Goal: Task Accomplishment & Management: Complete application form

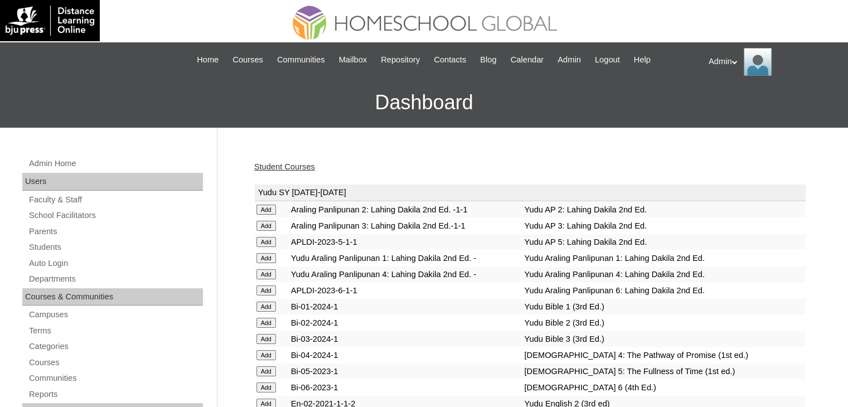
click at [268, 168] on link "Student Courses" at bounding box center [284, 166] width 61 height 9
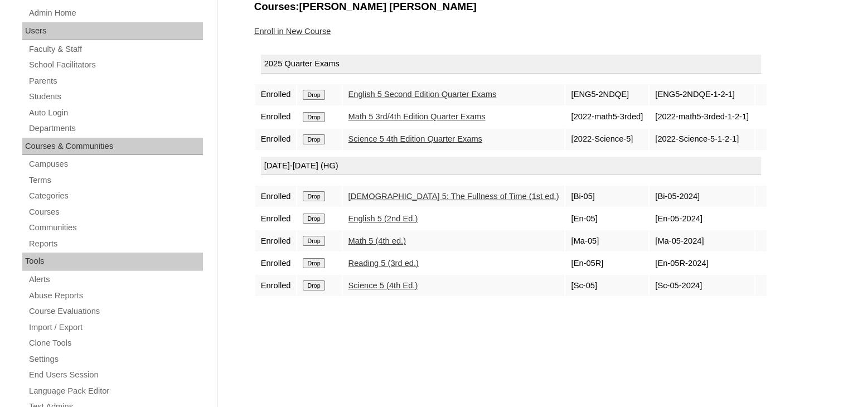
scroll to position [149, 0]
click at [307, 32] on link "Enroll in New Course" at bounding box center [292, 32] width 77 height 9
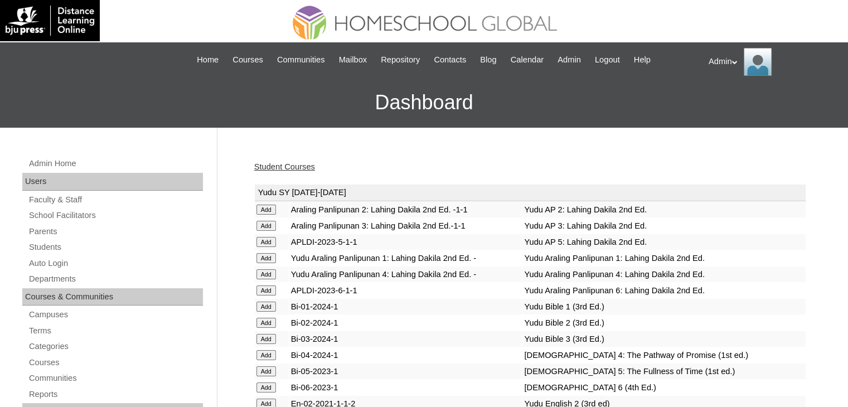
scroll to position [889, 0]
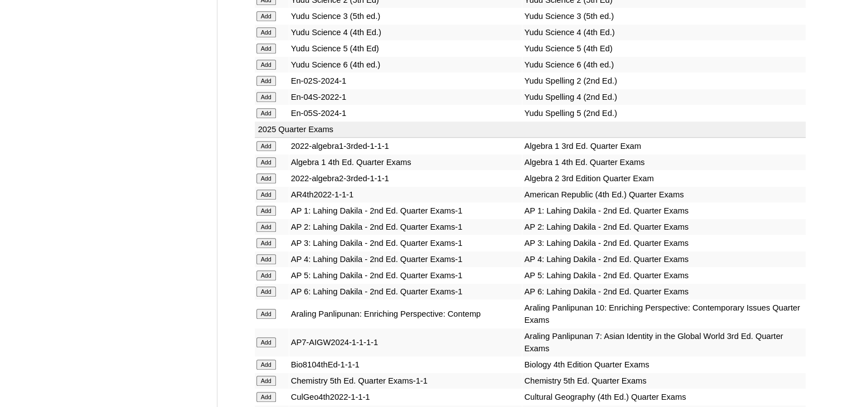
click at [261, 207] on input "Add" at bounding box center [267, 211] width 20 height 10
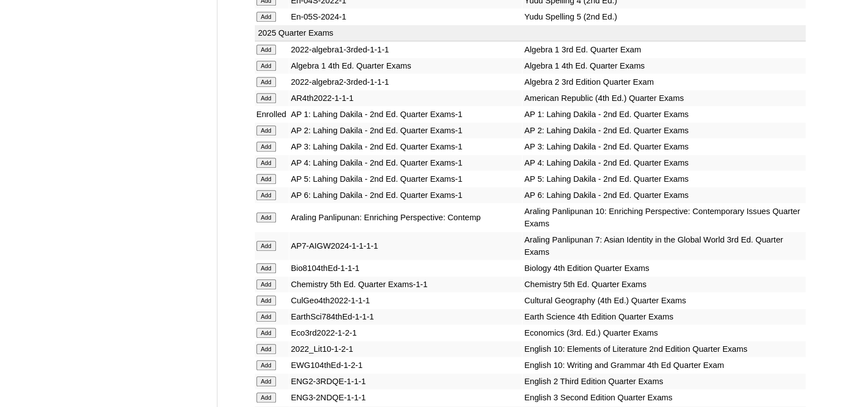
scroll to position [2594, 0]
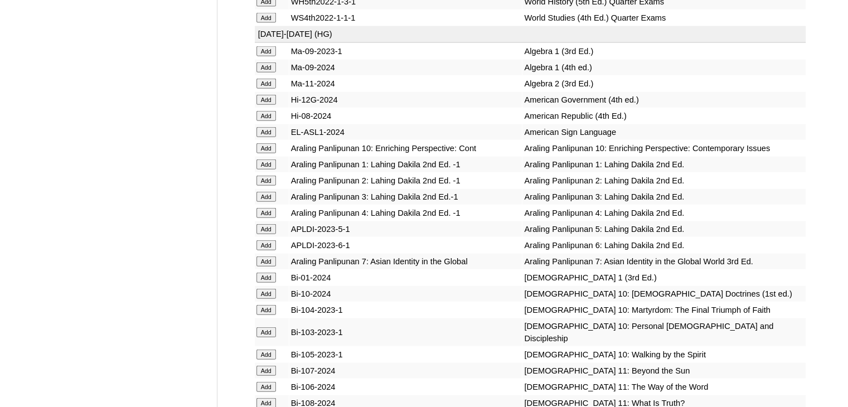
click at [262, 170] on input "Add" at bounding box center [267, 164] width 20 height 10
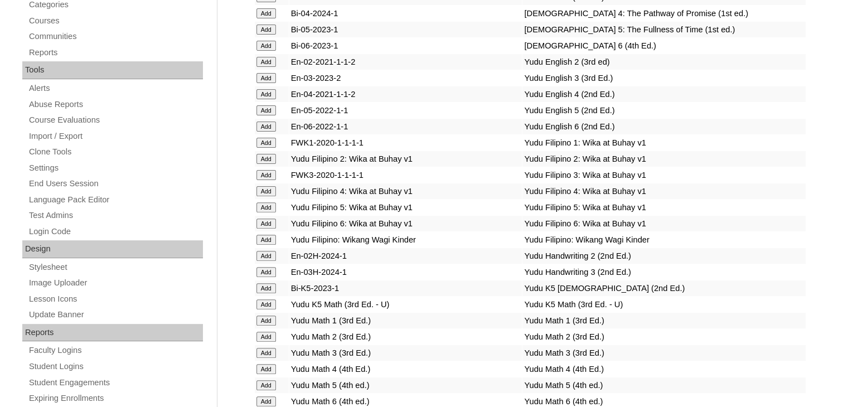
scroll to position [1503, 0]
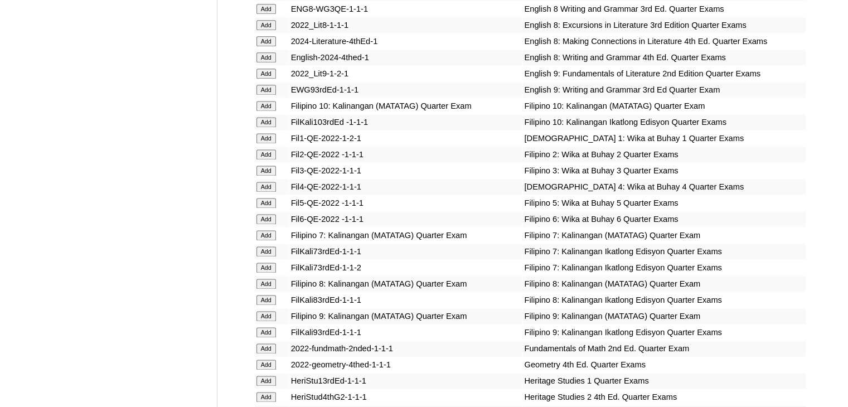
click at [268, 206] on input "Add" at bounding box center [267, 203] width 20 height 10
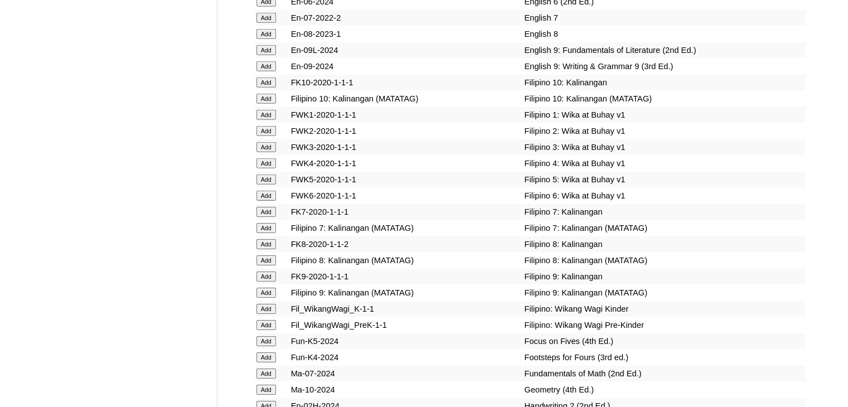
click at [268, 185] on input "Add" at bounding box center [267, 180] width 20 height 10
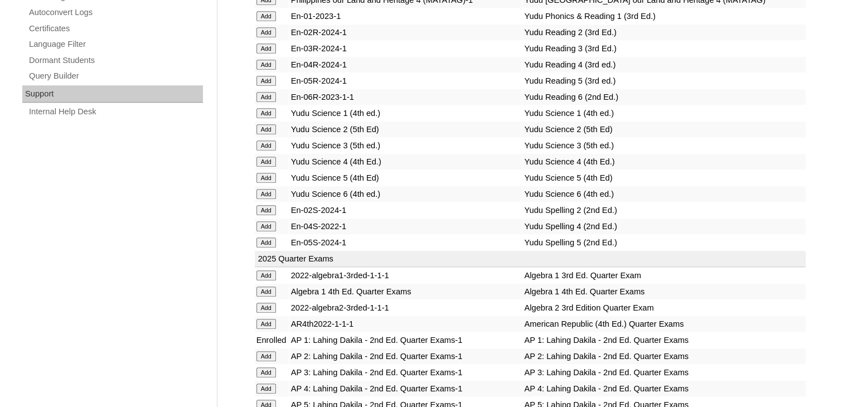
scroll to position [2352, 0]
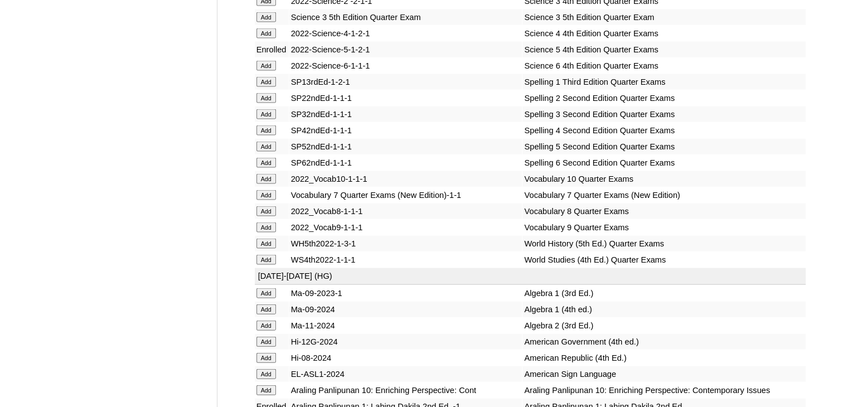
click at [268, 152] on input "Add" at bounding box center [267, 147] width 20 height 10
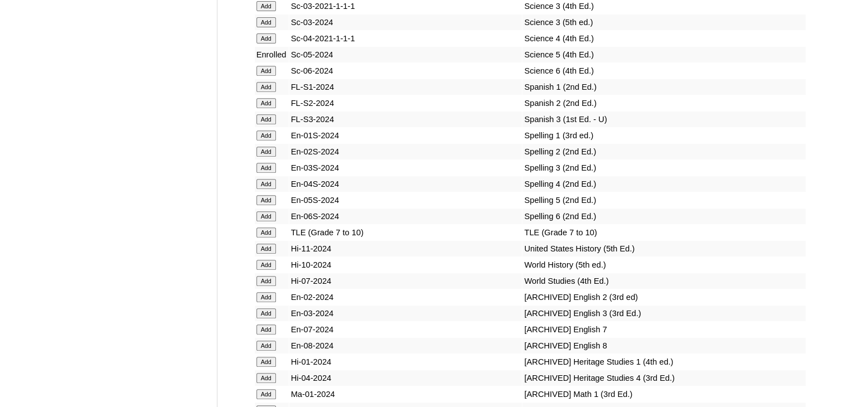
click at [268, 201] on input "Add" at bounding box center [267, 200] width 20 height 10
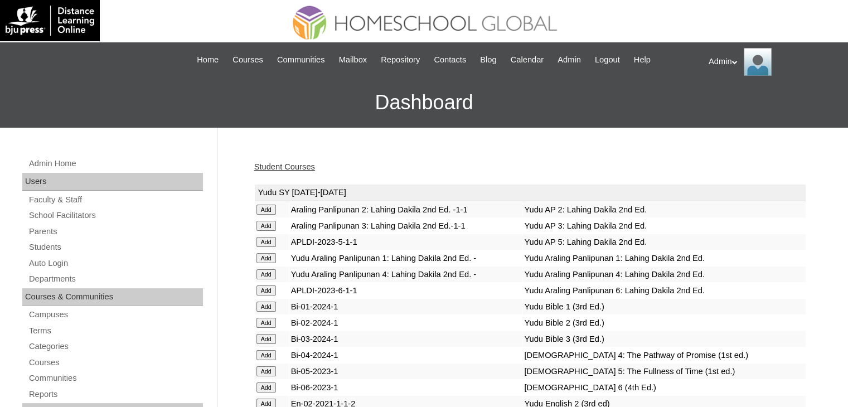
click at [291, 163] on link "Student Courses" at bounding box center [284, 166] width 61 height 9
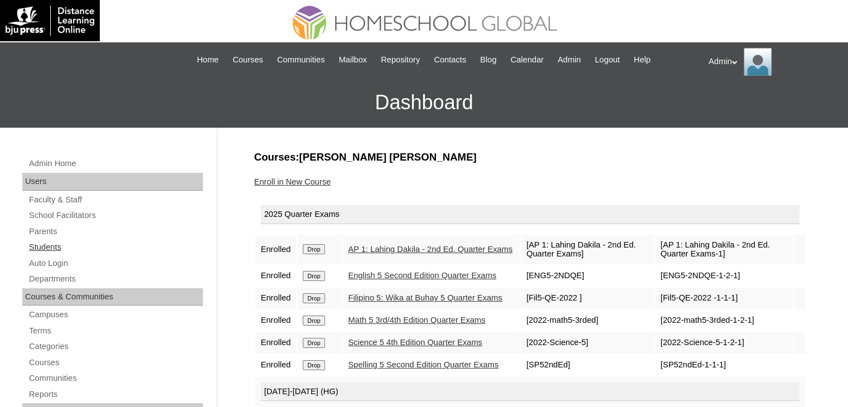
click at [51, 248] on link "Students" at bounding box center [115, 247] width 175 height 14
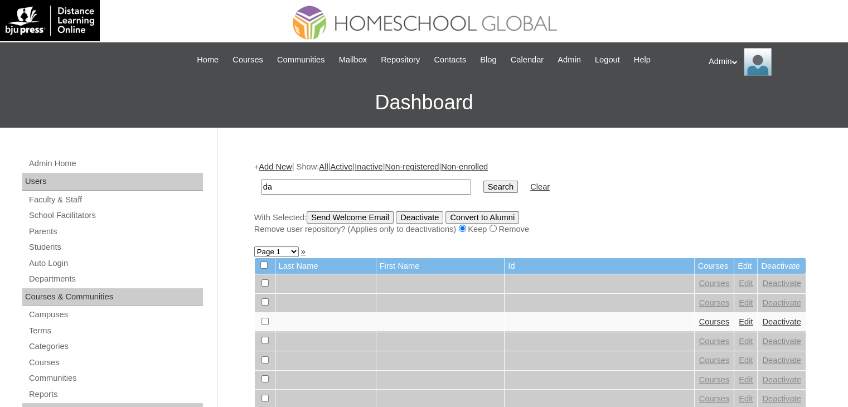
type input "d"
type input "[PERSON_NAME]"
click at [483, 181] on input "Search" at bounding box center [500, 187] width 35 height 12
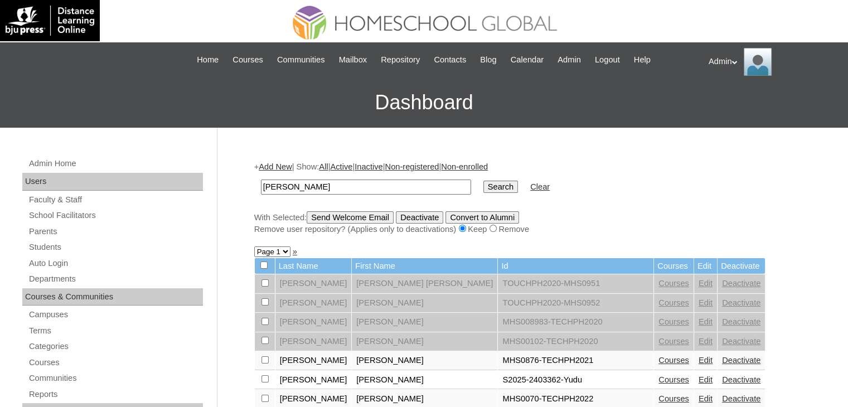
click at [659, 378] on link "Courses" at bounding box center [674, 379] width 31 height 9
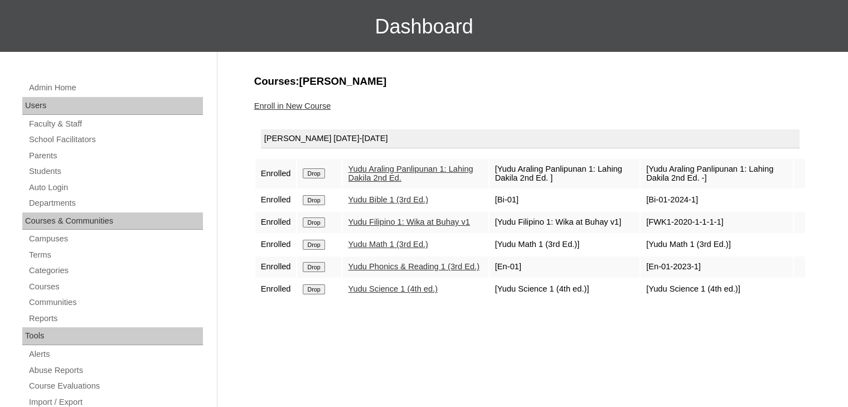
scroll to position [66, 0]
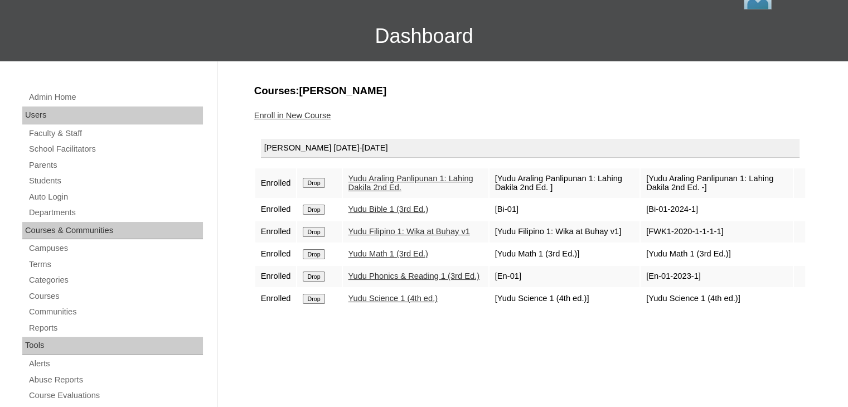
click at [298, 111] on link "Enroll in New Course" at bounding box center [292, 115] width 77 height 9
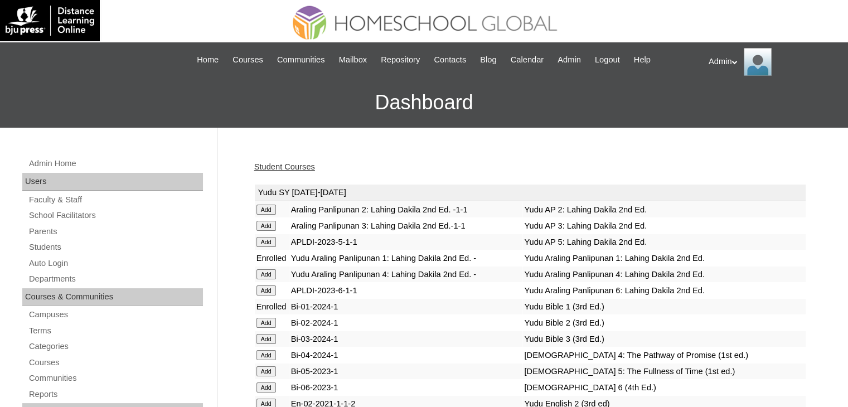
scroll to position [889, 0]
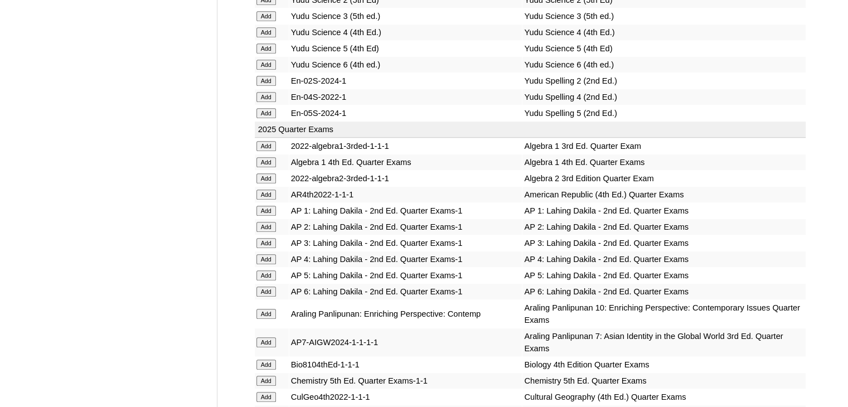
click at [263, 206] on input "Add" at bounding box center [267, 211] width 20 height 10
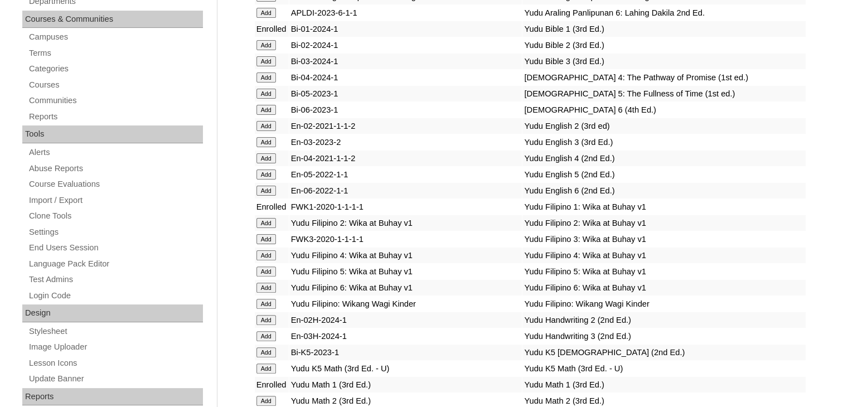
scroll to position [1407, 0]
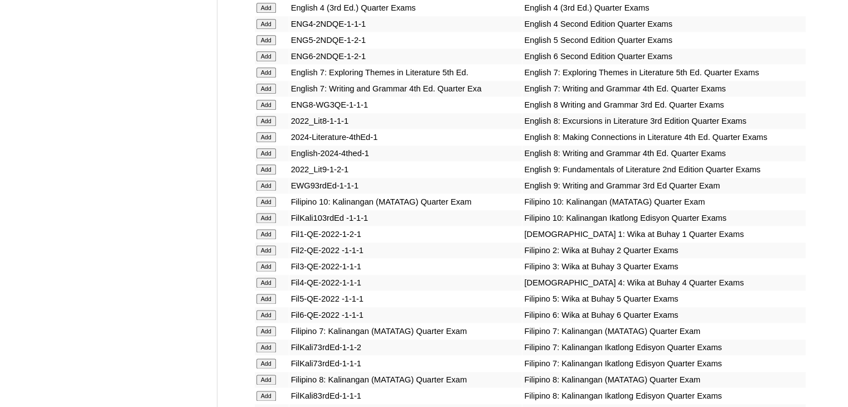
click at [264, 235] on input "Add" at bounding box center [267, 234] width 20 height 10
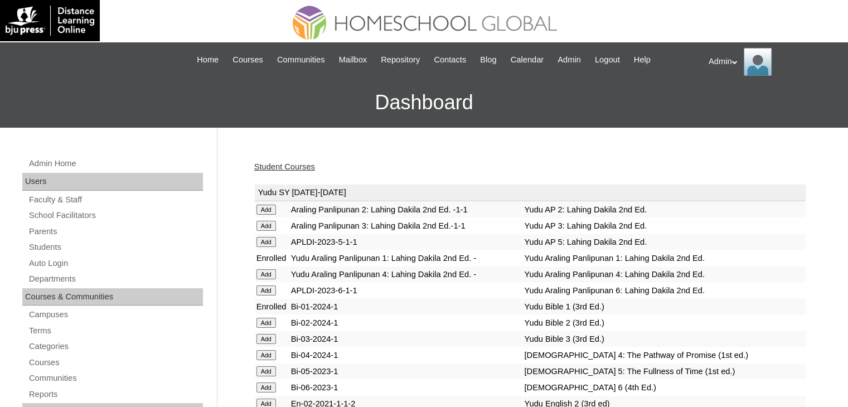
click at [264, 237] on form "Add" at bounding box center [272, 241] width 31 height 9
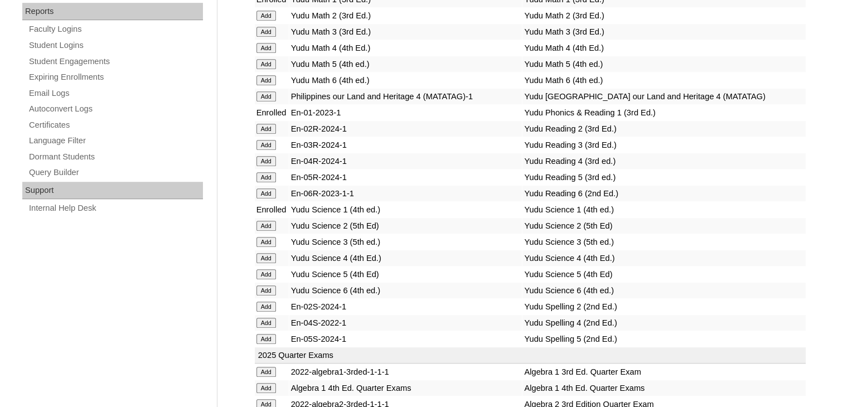
scroll to position [2175, 0]
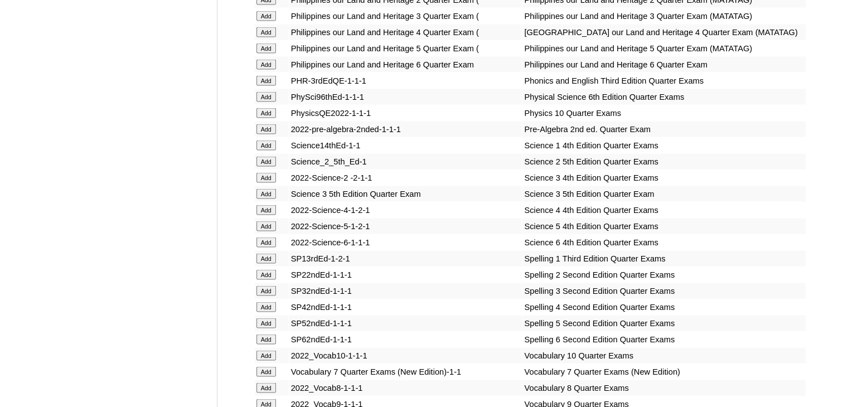
click at [268, 151] on input "Add" at bounding box center [267, 146] width 20 height 10
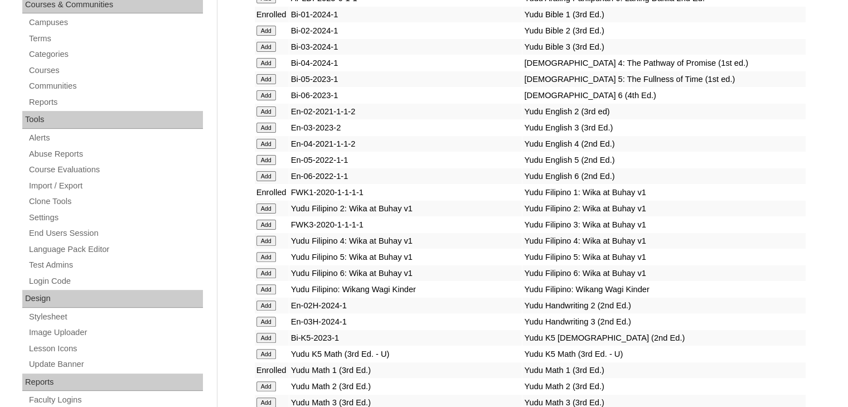
scroll to position [0, 0]
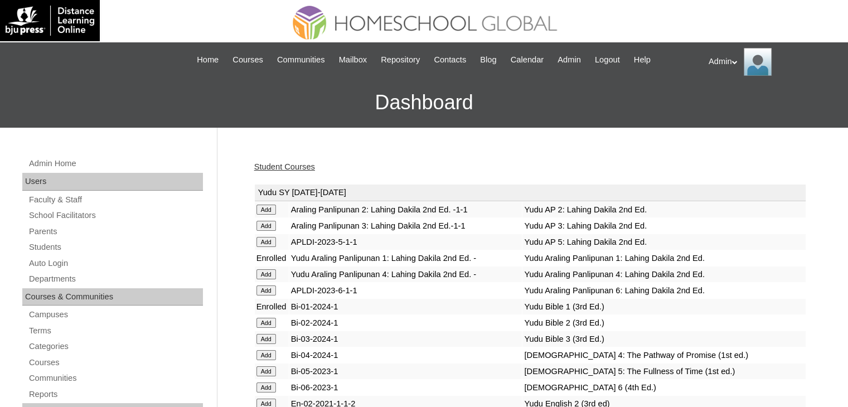
click at [300, 168] on link "Student Courses" at bounding box center [284, 166] width 61 height 9
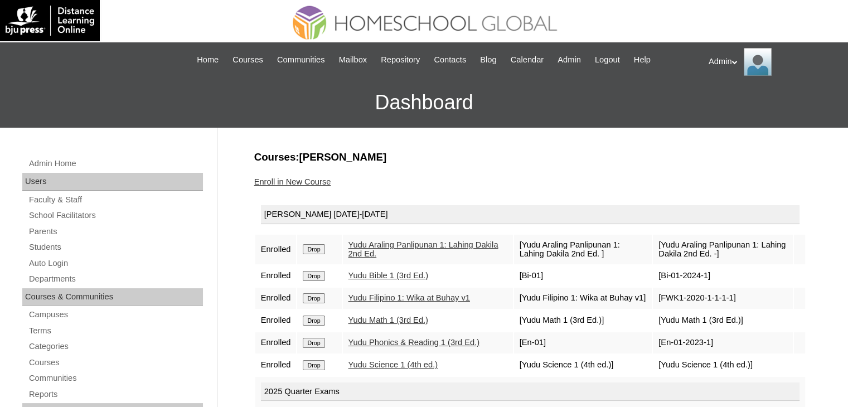
click at [306, 181] on link "Enroll in New Course" at bounding box center [292, 181] width 77 height 9
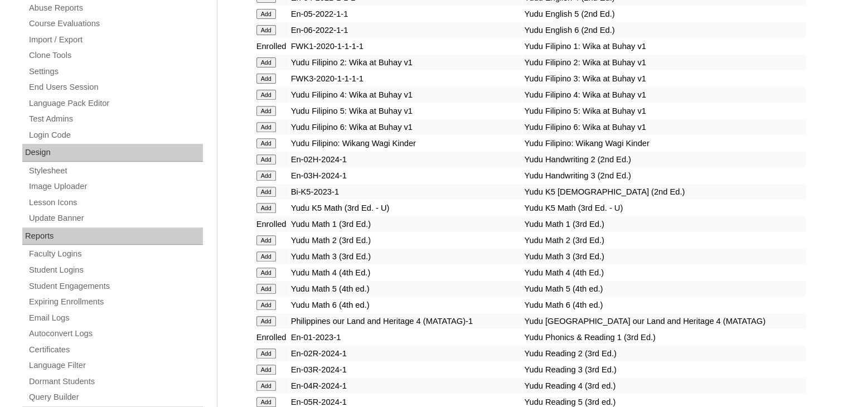
scroll to position [1841, 0]
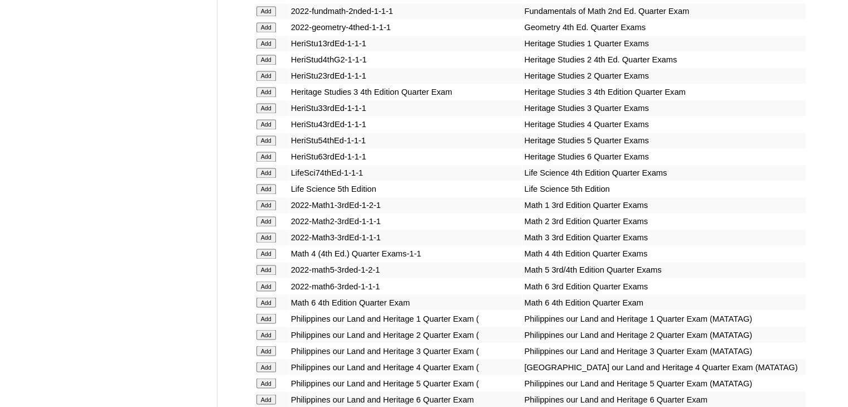
click at [264, 202] on input "Add" at bounding box center [267, 205] width 20 height 10
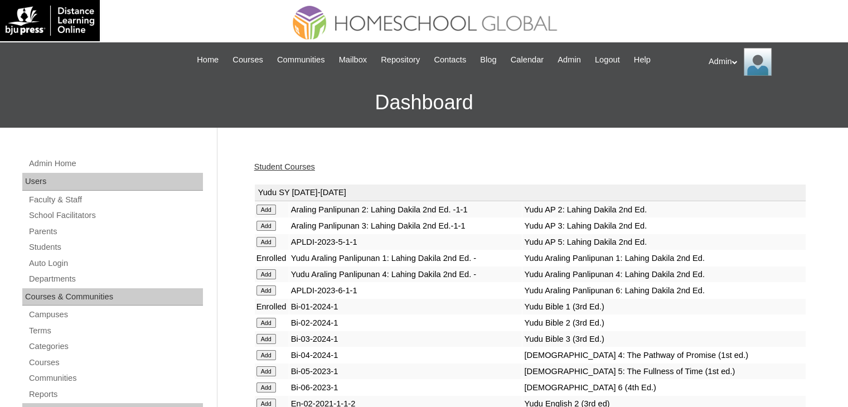
click at [286, 166] on link "Student Courses" at bounding box center [284, 166] width 61 height 9
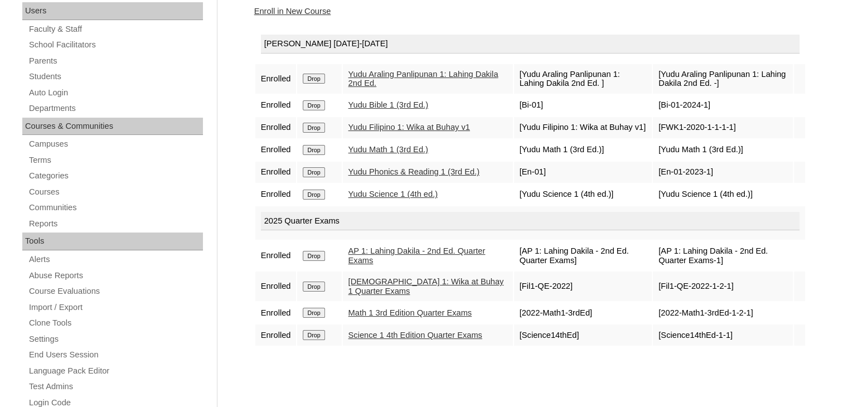
scroll to position [171, 0]
click at [311, 11] on link "Enroll in New Course" at bounding box center [292, 10] width 77 height 9
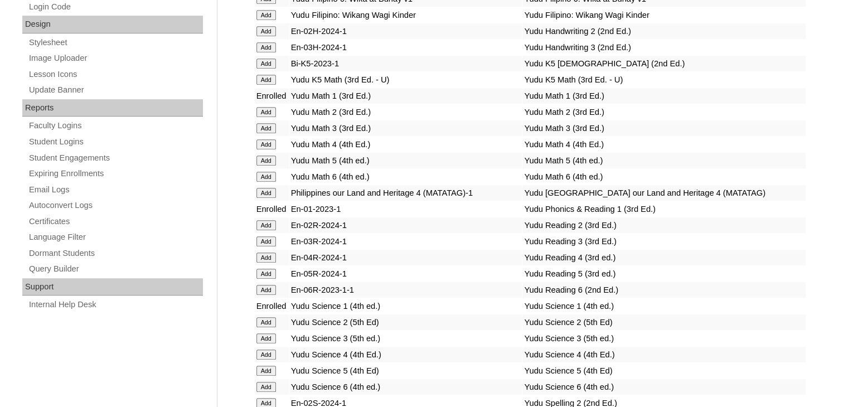
scroll to position [2111, 0]
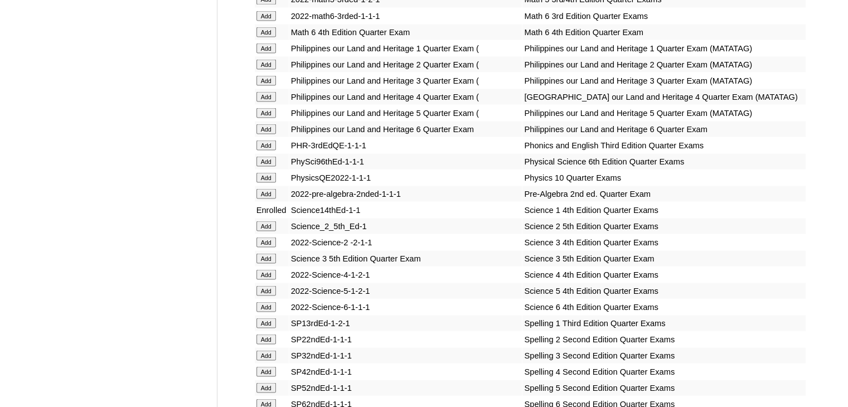
click at [262, 150] on input "Add" at bounding box center [267, 145] width 20 height 10
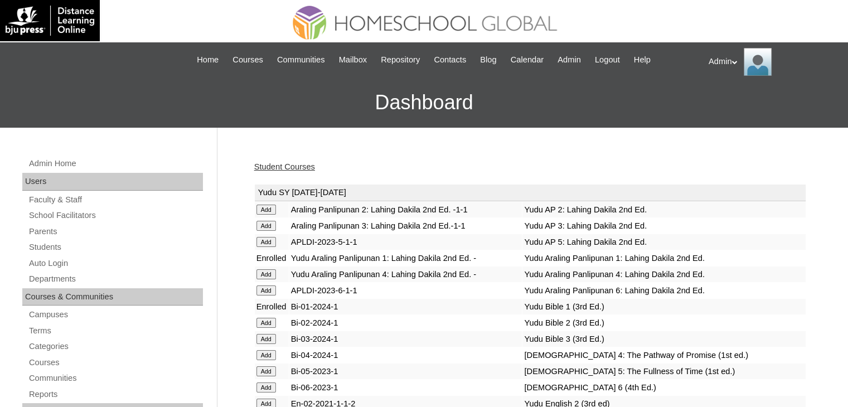
click at [297, 168] on link "Student Courses" at bounding box center [284, 166] width 61 height 9
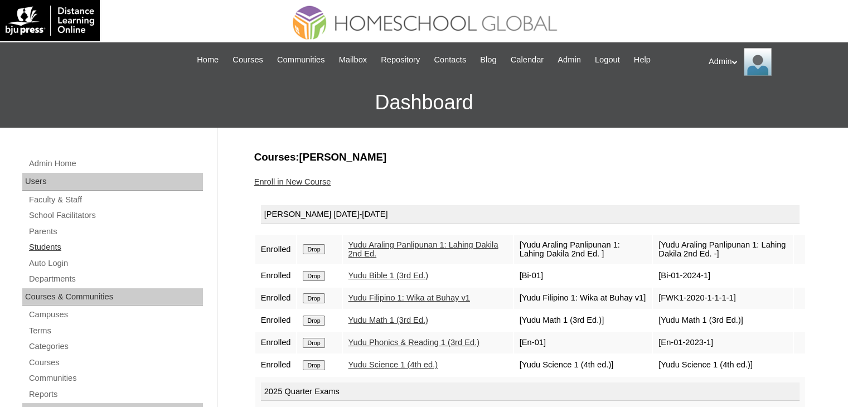
click at [42, 249] on link "Students" at bounding box center [115, 247] width 175 height 14
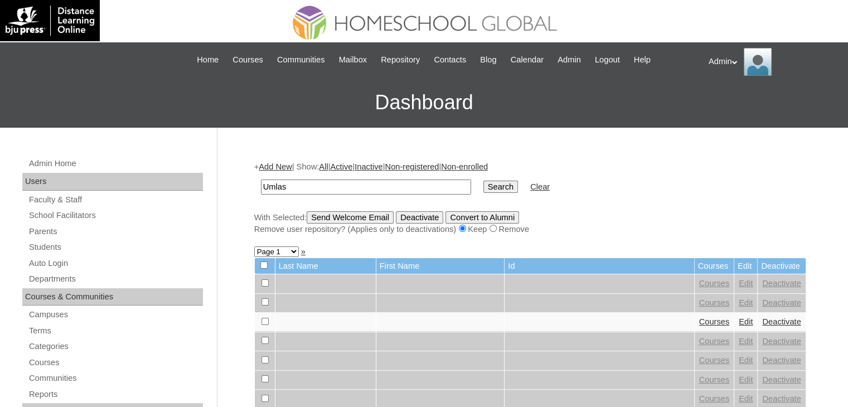
type input "Umlas"
click at [483, 191] on input "Search" at bounding box center [500, 187] width 35 height 12
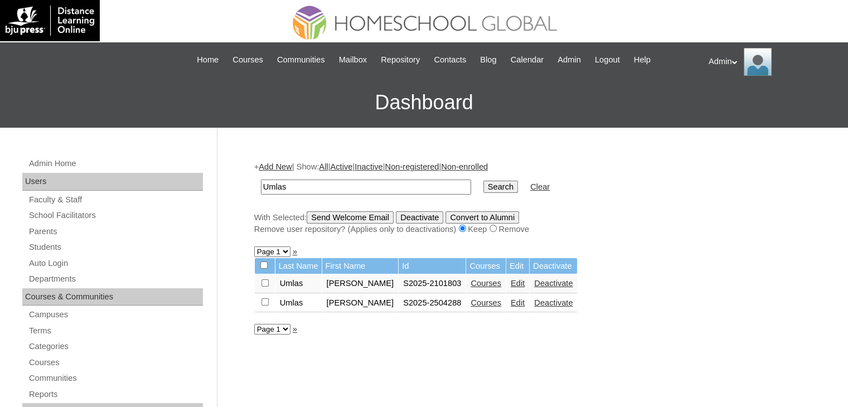
click at [484, 285] on link "Courses" at bounding box center [486, 283] width 31 height 9
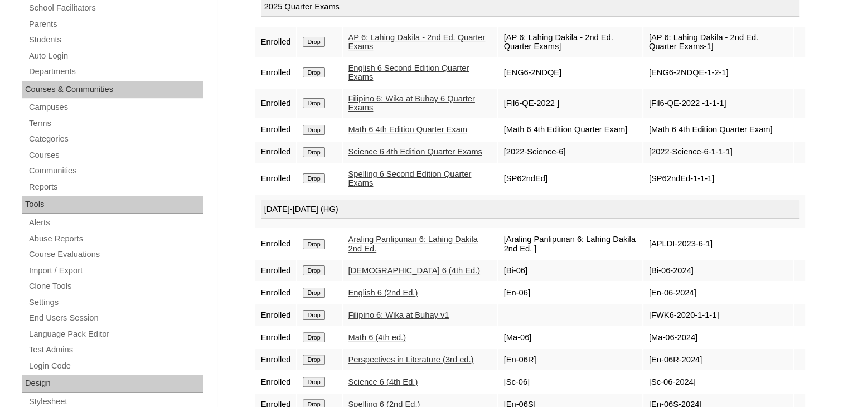
scroll to position [207, 0]
